Goal: Task Accomplishment & Management: Manage account settings

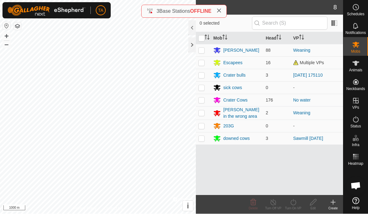
click at [201, 63] on p-checkbox at bounding box center [201, 62] width 6 height 5
click at [199, 59] on td at bounding box center [203, 63] width 15 height 12
checkbox input "false"
click at [203, 98] on p-checkbox at bounding box center [201, 100] width 6 height 5
click at [199, 99] on p-checkbox at bounding box center [201, 100] width 6 height 5
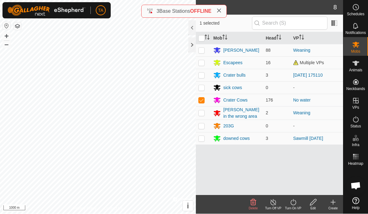
checkbox input "false"
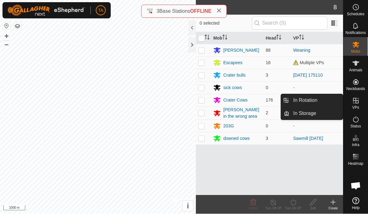
click at [315, 98] on span "In Rotation" at bounding box center [305, 100] width 24 height 7
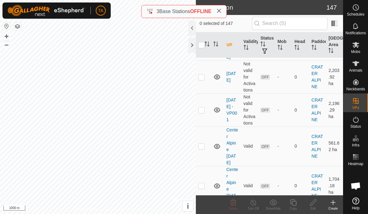
scroll to position [1347, 0]
checkbox input "false"
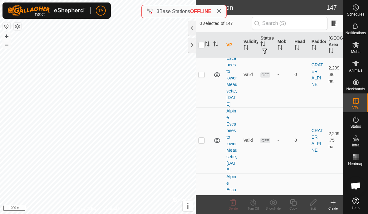
scroll to position [910, 0]
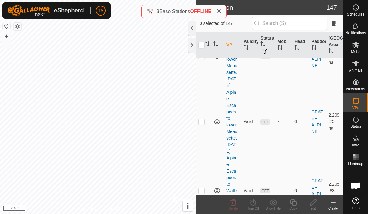
checkbox input "true"
click at [194, 45] on div at bounding box center [191, 45] width 7 height 15
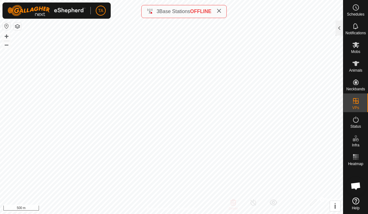
click at [336, 29] on div at bounding box center [338, 28] width 7 height 15
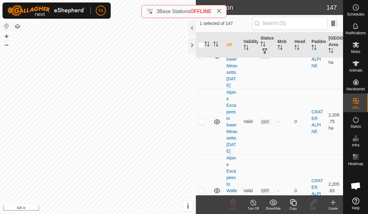
click at [294, 201] on icon at bounding box center [293, 202] width 6 height 6
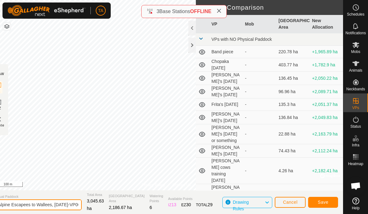
click at [65, 202] on input "Alpine Escapees to Wallees, [DATE]-VP002" at bounding box center [37, 204] width 87 height 11
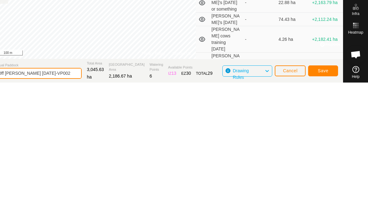
type input "Off [PERSON_NAME] [DATE]-VP002"
click at [323, 200] on span "Save" at bounding box center [323, 202] width 11 height 5
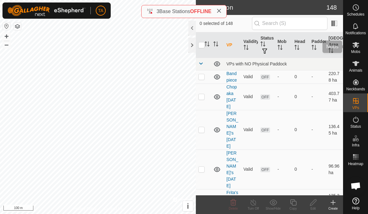
click at [354, 44] on icon at bounding box center [355, 45] width 7 height 6
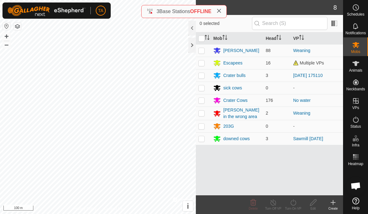
click at [200, 62] on p-checkbox at bounding box center [201, 62] width 6 height 5
checkbox input "true"
click at [294, 197] on div "Turn On VP" at bounding box center [293, 204] width 20 height 19
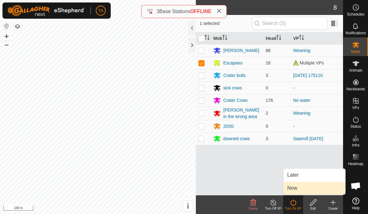
click at [303, 186] on link "Now" at bounding box center [314, 188] width 62 height 12
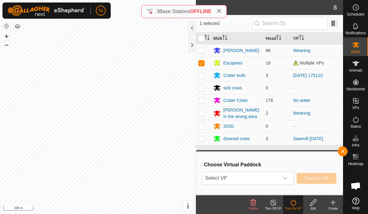
click at [285, 178] on icon "dropdown trigger" at bounding box center [284, 178] width 5 height 5
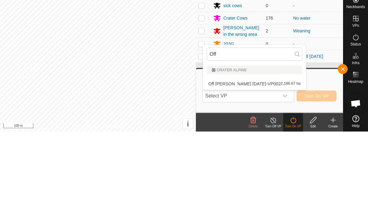
scroll to position [0, 0]
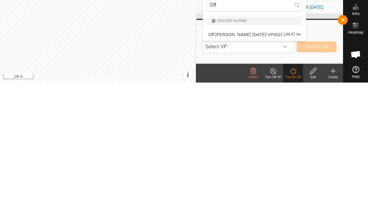
type input "Off"
click at [247, 164] on span "Off [PERSON_NAME] [DATE]-VP002" at bounding box center [244, 166] width 72 height 4
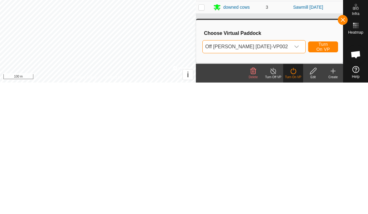
scroll to position [0, 0]
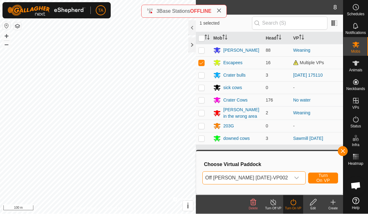
click at [323, 178] on span "Turn On VP" at bounding box center [323, 178] width 14 height 10
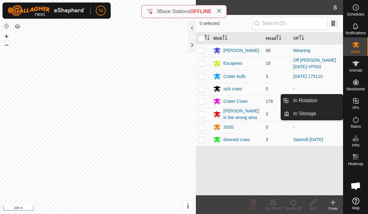
click at [323, 101] on link "In Rotation" at bounding box center [315, 100] width 53 height 12
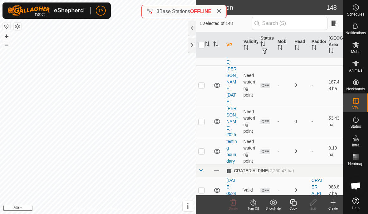
scroll to position [449, 0]
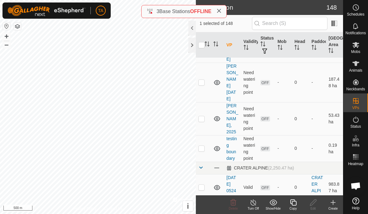
checkbox input "false"
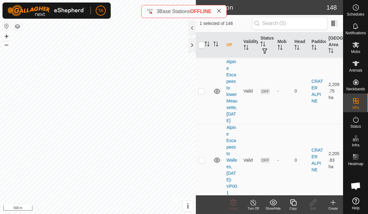
scroll to position [939, 0]
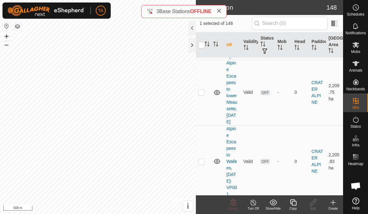
checkbox input "false"
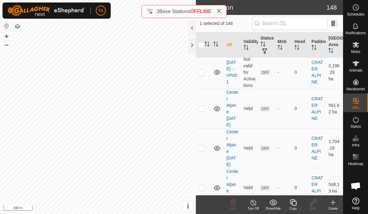
scroll to position [1391, 0]
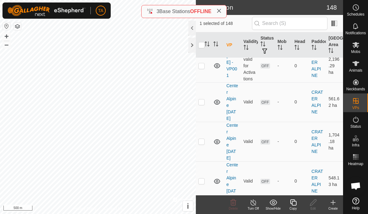
checkbox input "false"
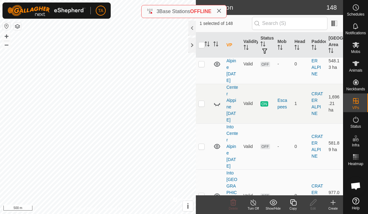
scroll to position [1524, 0]
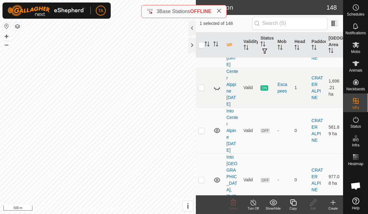
checkbox input "false"
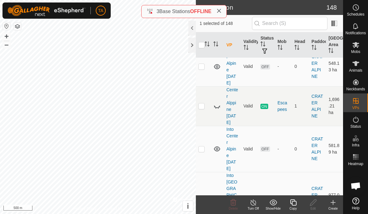
scroll to position [1508, 0]
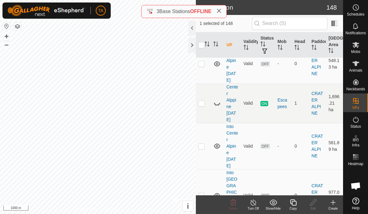
checkbox input "false"
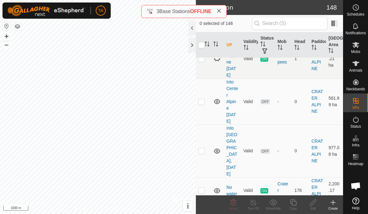
scroll to position [1552, 0]
click at [207, 178] on td at bounding box center [203, 191] width 15 height 26
checkbox input "true"
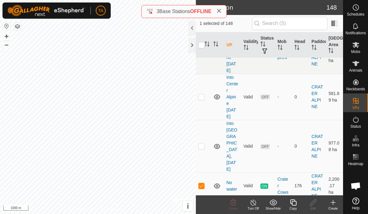
scroll to position [1557, 0]
